Goal: Information Seeking & Learning: Learn about a topic

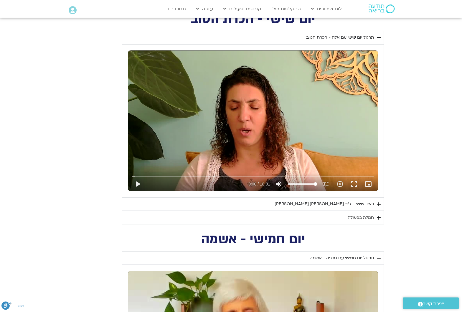
scroll to position [479, 0]
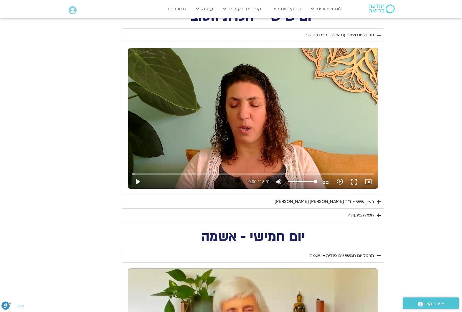
click at [369, 202] on div "ראיון שישי - ד"ר [PERSON_NAME] [PERSON_NAME]" at bounding box center [325, 201] width 100 height 7
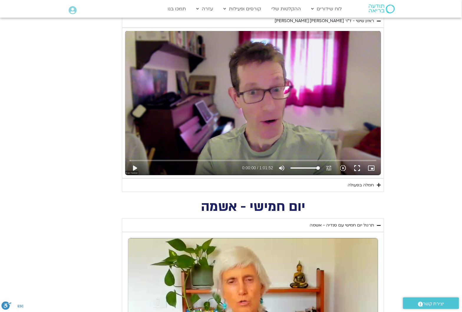
scroll to position [663, 0]
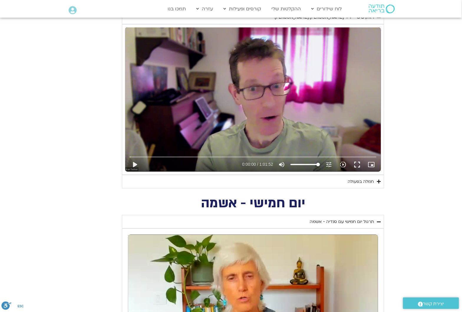
click at [363, 183] on div "חמלה בפעולה" at bounding box center [361, 181] width 26 height 7
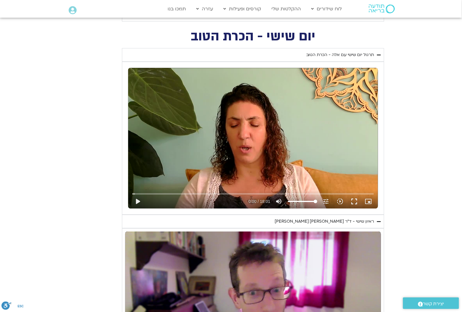
scroll to position [442, 0]
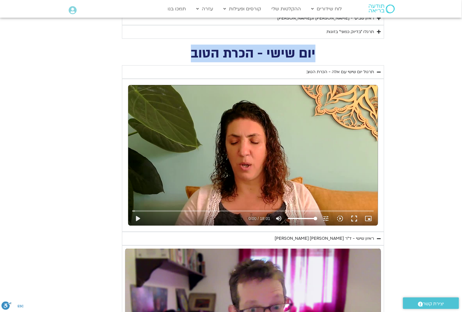
drag, startPoint x: 314, startPoint y: 50, endPoint x: 189, endPoint y: 52, distance: 124.9
click at [189, 52] on h2 "יום שישי - הכרת הטוב" at bounding box center [253, 53] width 262 height 12
copy h2 "יום שישי - הכרת הטוב"
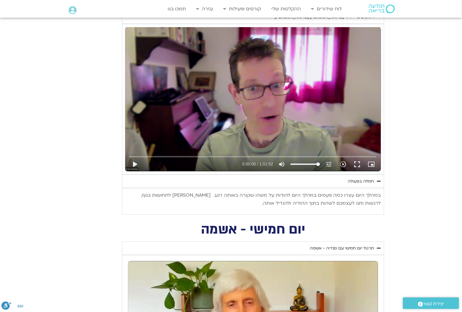
scroll to position [700, 0]
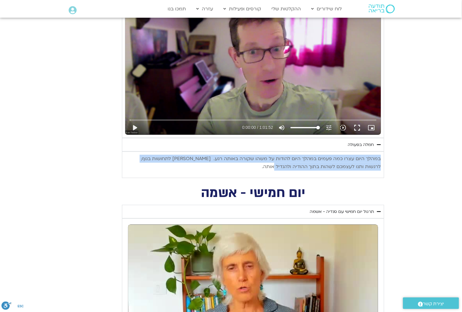
drag, startPoint x: 379, startPoint y: 158, endPoint x: 285, endPoint y: 167, distance: 95.3
click at [285, 167] on p "במהלך היום עצרו כמה פעמים במהלך היום להודות על משהו שקורה באותה רגע. [PERSON_NA…" at bounding box center [253, 163] width 256 height 16
copy p "במהלך היום עצרו כמה פעמים במהלך היום להודות על משהו שקורה באותה רגע. [PERSON_NA…"
click at [242, 176] on div "במהלך היום עצרו כמה פעמים במהלך היום להודות על משהו שקורה באותה רגע. [PERSON_NA…" at bounding box center [253, 165] width 256 height 26
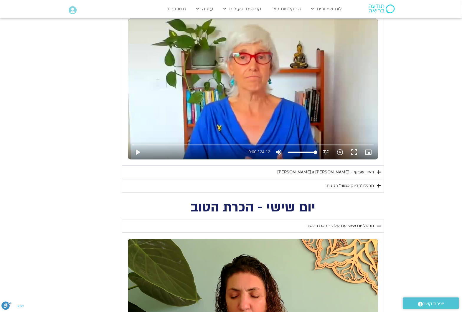
scroll to position [295, 0]
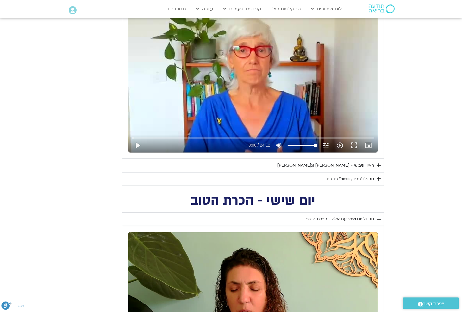
click at [375, 165] on summary "ראיון שביעי - [PERSON_NAME] וג[PERSON_NAME]" at bounding box center [253, 166] width 262 height 14
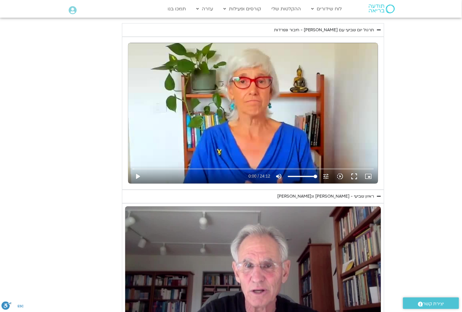
scroll to position [258, 0]
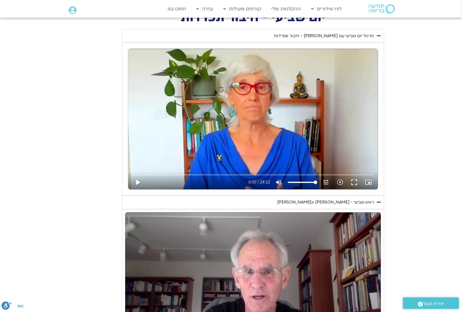
click at [376, 200] on summary "ראיון שביעי - [PERSON_NAME] וג[PERSON_NAME]" at bounding box center [253, 203] width 262 height 14
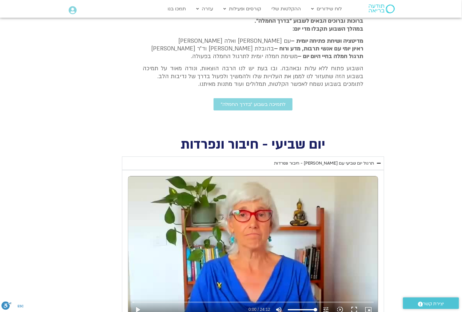
scroll to position [110, 0]
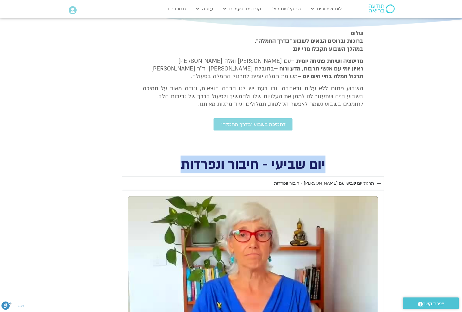
drag, startPoint x: 324, startPoint y: 162, endPoint x: 183, endPoint y: 169, distance: 141.9
click at [183, 169] on h2 "יום שביעי - חיבור ונפרדות" at bounding box center [253, 165] width 262 height 12
copy h2 "יום שביעי - חיבור ונפרדות"
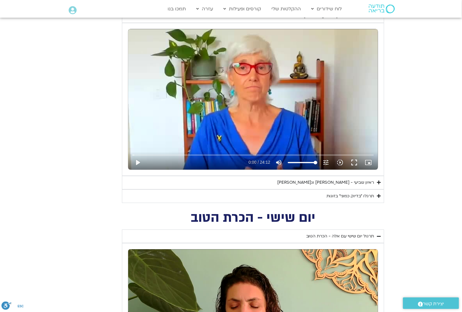
scroll to position [295, 0]
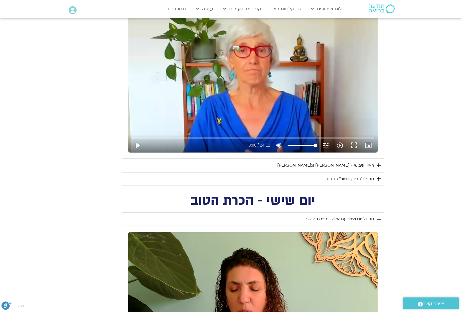
click at [363, 164] on div "ראיון שביעי - [PERSON_NAME] וג[PERSON_NAME]" at bounding box center [325, 165] width 97 height 7
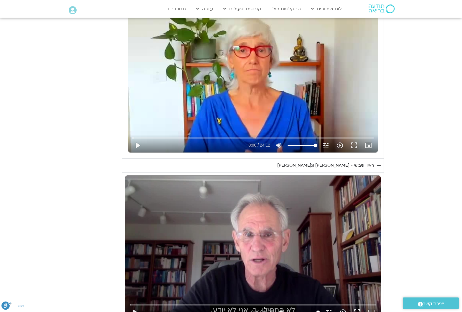
click at [366, 164] on div "ראיון שביעי - [PERSON_NAME] וג[PERSON_NAME]" at bounding box center [325, 165] width 97 height 7
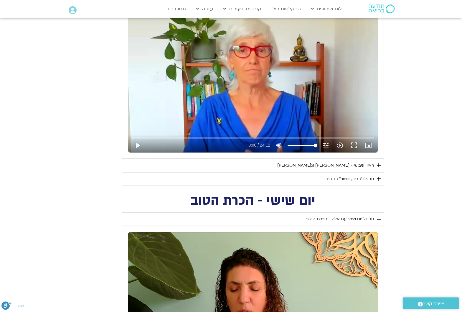
click at [359, 181] on div "תרגלו ״בדיוק כמוני״ בזוגות" at bounding box center [350, 179] width 47 height 7
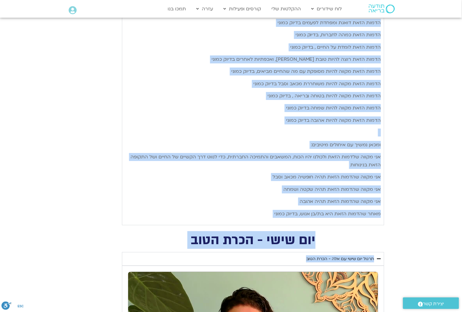
scroll to position [599, 0]
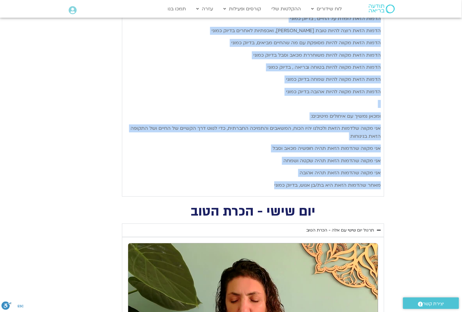
drag, startPoint x: 381, startPoint y: 82, endPoint x: 265, endPoint y: 182, distance: 153.5
click at [265, 182] on div "שבוע [PERSON_NAME] [PERSON_NAME], ותרגלו את המדיטציה: בדיוק כמוני/ [PERSON_NAME…" at bounding box center [253, 37] width 256 height 304
copy div "lore ips dol sita, consec ad elitsedd: eiusm tempo/ inc utl (etdol magn aliq) e…"
click at [183, 168] on div "שבוע [PERSON_NAME] [PERSON_NAME], ותרגלו את המדיטציה: בדיוק כמוני/ [PERSON_NAME…" at bounding box center [253, 37] width 256 height 304
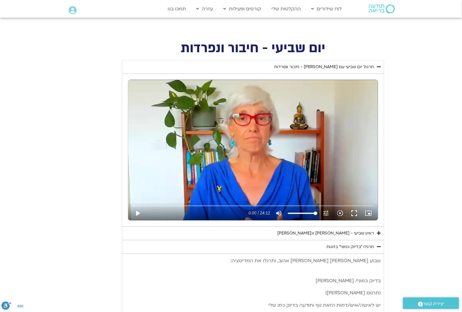
scroll to position [331, 0]
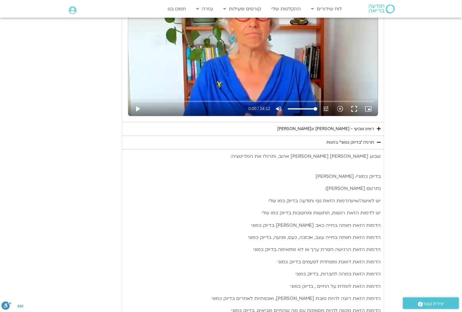
click at [372, 129] on div "ראיון שביעי - [PERSON_NAME] וג[PERSON_NAME]" at bounding box center [325, 128] width 97 height 7
